Goal: Task Accomplishment & Management: Use online tool/utility

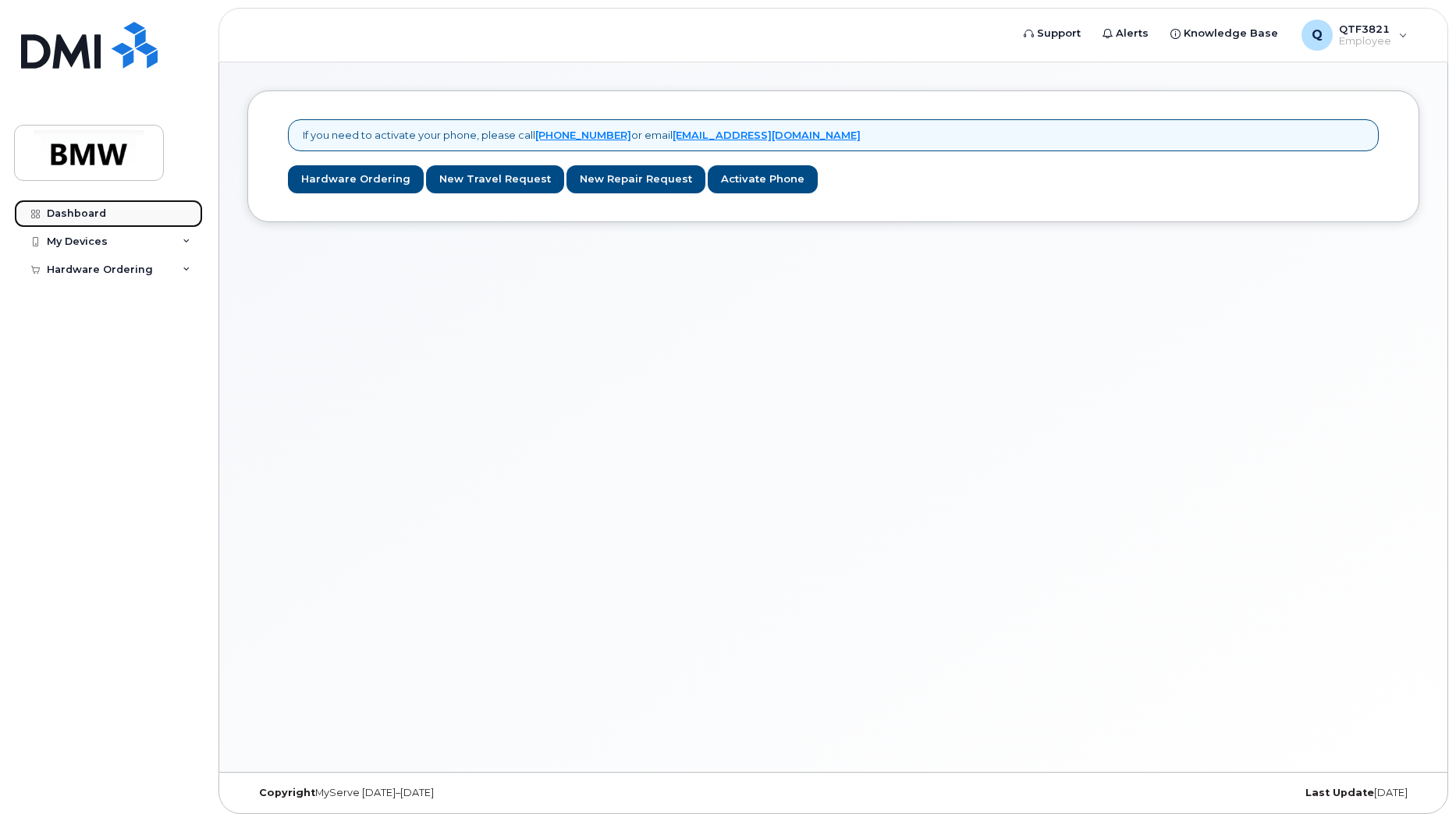
click at [129, 208] on link "Dashboard" at bounding box center [109, 213] width 189 height 28
click at [733, 184] on link "Activate Phone" at bounding box center [762, 180] width 110 height 29
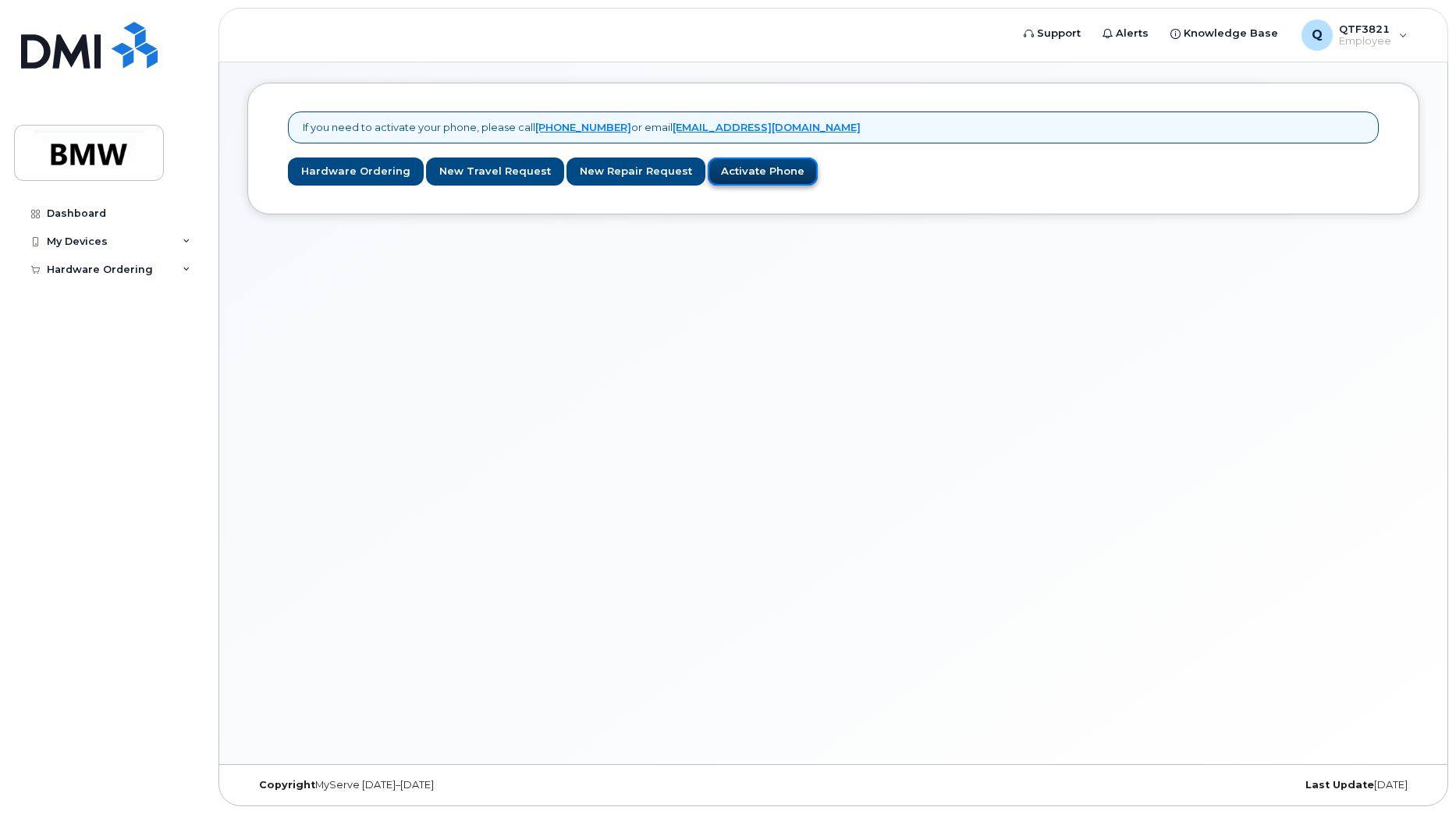
click at [731, 171] on link "Activate Phone" at bounding box center [762, 172] width 110 height 29
